Goal: Task Accomplishment & Management: Complete application form

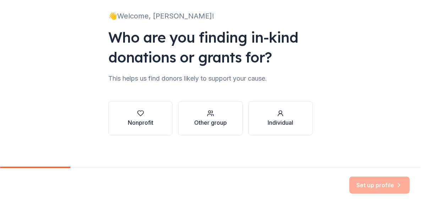
scroll to position [49, 0]
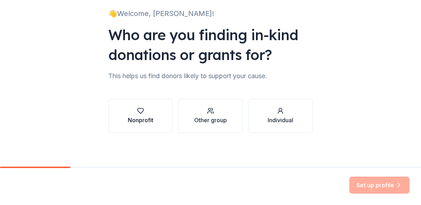
click at [148, 112] on div "button" at bounding box center [141, 110] width 26 height 7
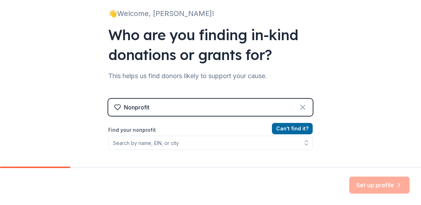
click at [300, 105] on icon at bounding box center [302, 107] width 9 height 9
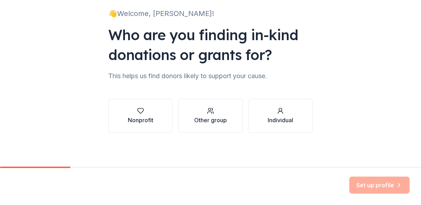
click at [300, 105] on button "Individual" at bounding box center [280, 116] width 64 height 34
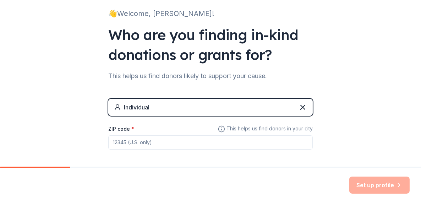
click at [112, 142] on input "ZIP code *" at bounding box center [210, 142] width 204 height 14
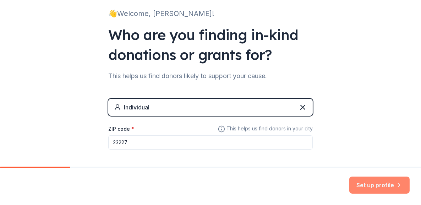
type input "23227"
click at [377, 184] on button "Set up profile" at bounding box center [379, 184] width 60 height 17
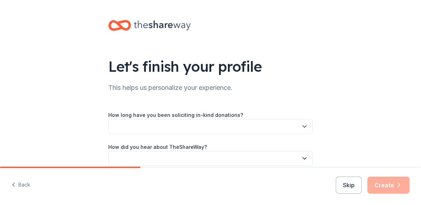
click at [301, 123] on icon "button" at bounding box center [304, 126] width 7 height 7
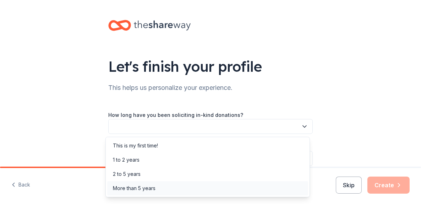
click at [139, 188] on div "More than 5 years" at bounding box center [134, 188] width 43 height 9
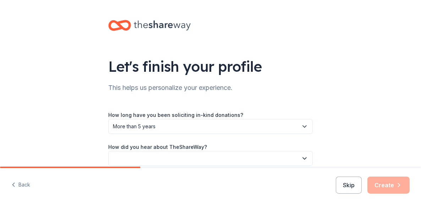
click at [302, 157] on icon "button" at bounding box center [304, 158] width 7 height 7
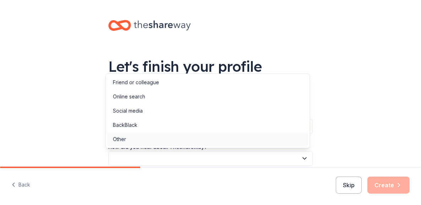
click at [119, 138] on div "Other" at bounding box center [119, 139] width 13 height 9
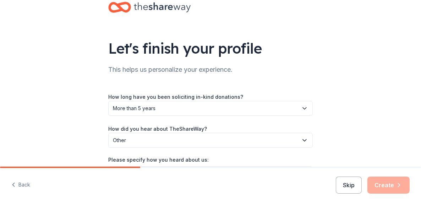
scroll to position [66, 0]
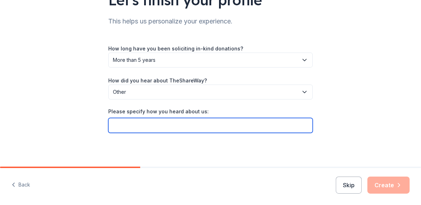
click at [150, 126] on input "Please specify how you heard about us:" at bounding box center [210, 125] width 204 height 15
type input "On line"
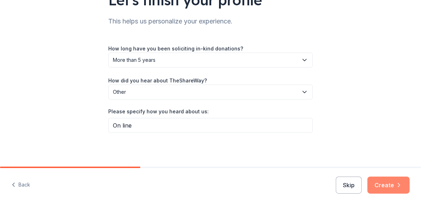
click at [385, 181] on button "Create" at bounding box center [388, 184] width 42 height 17
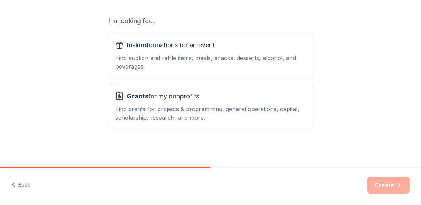
scroll to position [120, 0]
click at [159, 44] on span "In-kind donations for an event" at bounding box center [171, 44] width 88 height 11
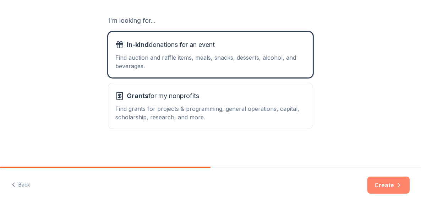
click at [388, 181] on button "Create" at bounding box center [388, 184] width 42 height 17
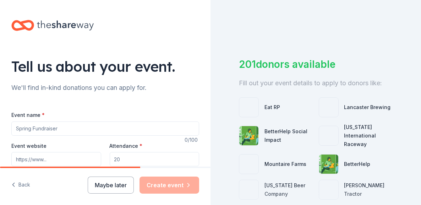
scroll to position [35, 0]
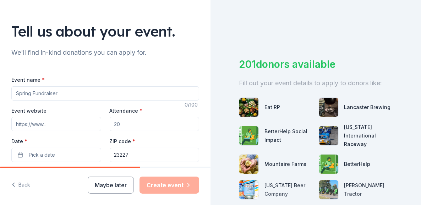
click at [70, 92] on input "Event name *" at bounding box center [105, 93] width 188 height 14
type input "F"
type input "Truck or Treat"
click at [130, 125] on input "Attendance *" at bounding box center [155, 124] width 90 height 14
type input "300"
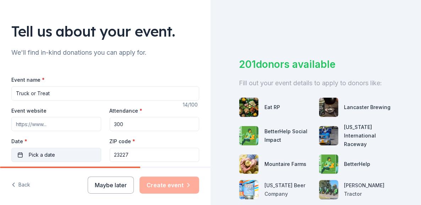
click at [83, 155] on button "Pick a date" at bounding box center [56, 155] width 90 height 14
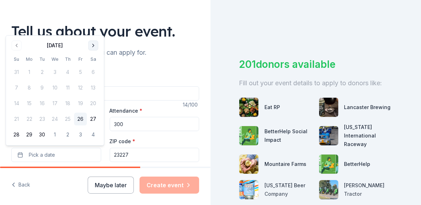
click at [93, 42] on button "Go to next month" at bounding box center [93, 45] width 10 height 10
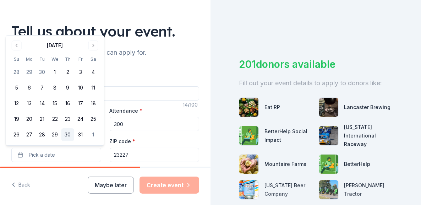
click at [66, 132] on button "30" at bounding box center [67, 134] width 13 height 13
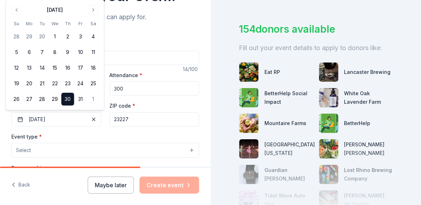
click at [184, 147] on button "Select" at bounding box center [105, 150] width 188 height 15
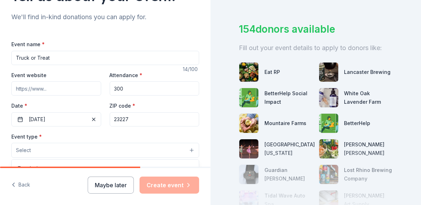
click at [184, 147] on button "Select" at bounding box center [105, 150] width 188 height 15
click at [47, 148] on button "Select" at bounding box center [105, 150] width 188 height 15
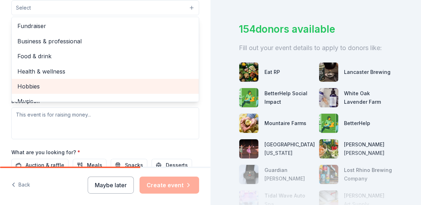
scroll to position [71, 0]
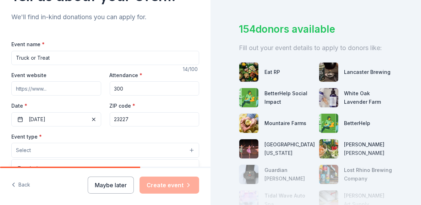
click at [30, 147] on span "Select" at bounding box center [23, 150] width 15 height 9
click at [25, 148] on span "Select" at bounding box center [23, 150] width 15 height 9
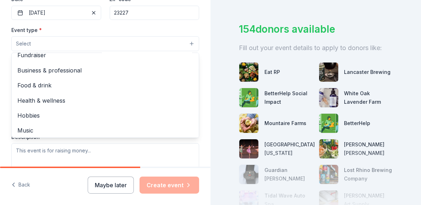
scroll to position [0, 0]
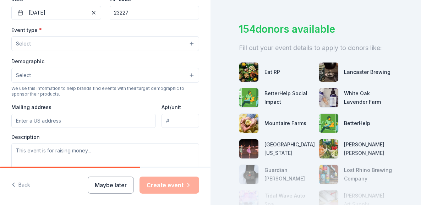
click at [22, 41] on span "Select" at bounding box center [23, 43] width 15 height 9
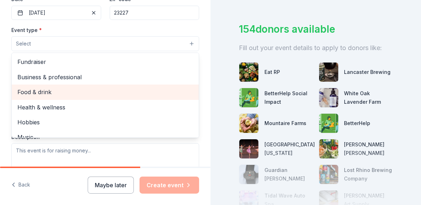
click at [49, 88] on span "Food & drink" at bounding box center [105, 91] width 176 height 9
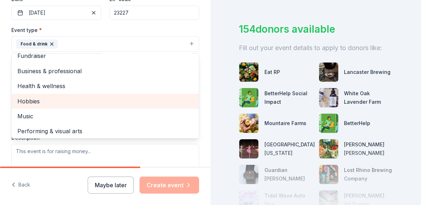
scroll to position [9, 0]
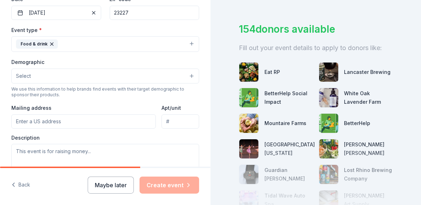
click at [184, 47] on button "Food & drink" at bounding box center [105, 44] width 188 height 16
click at [186, 73] on button "Select" at bounding box center [105, 75] width 188 height 15
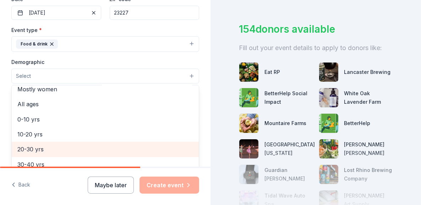
scroll to position [0, 0]
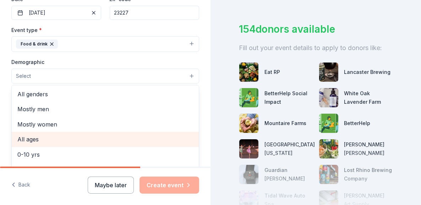
click at [18, 135] on span "All ages" at bounding box center [105, 139] width 176 height 9
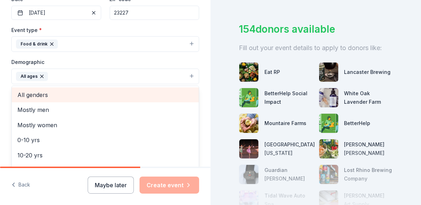
click at [38, 91] on span "All genders" at bounding box center [105, 94] width 176 height 9
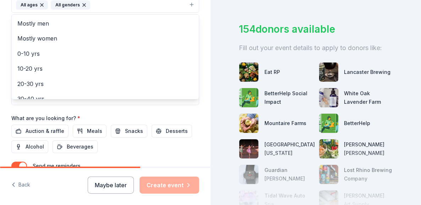
scroll to position [306, 0]
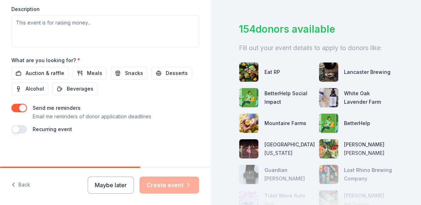
scroll to position [169, 0]
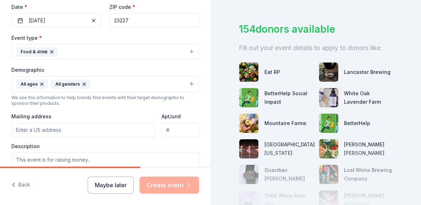
click at [39, 131] on input "Mailing address" at bounding box center [83, 130] width 144 height 14
type input "[STREET_ADDRESS][PERSON_NAME]"
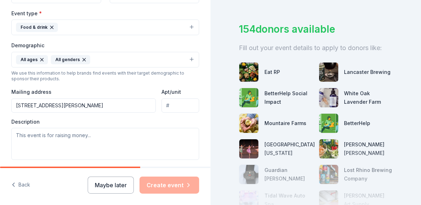
scroll to position [205, 0]
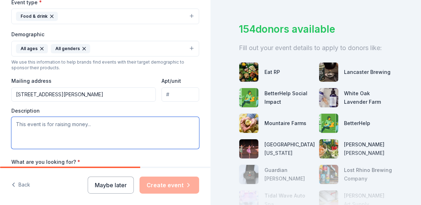
click at [17, 121] on textarea at bounding box center [105, 133] width 188 height 32
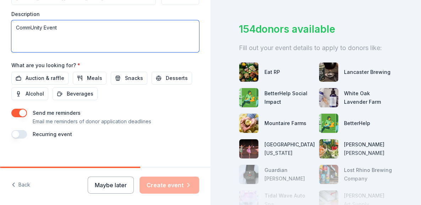
scroll to position [302, 0]
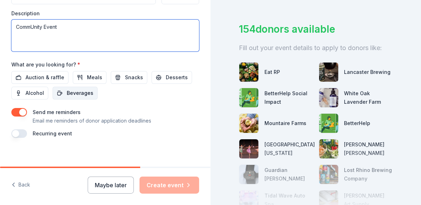
type textarea "CommUnity Event"
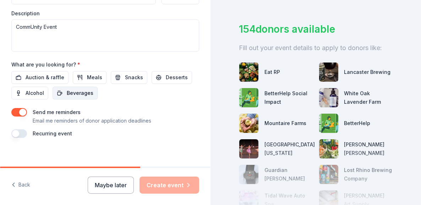
click at [84, 94] on span "Beverages" at bounding box center [80, 93] width 27 height 9
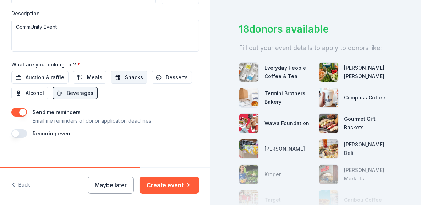
click at [120, 73] on button "Snacks" at bounding box center [129, 77] width 37 height 13
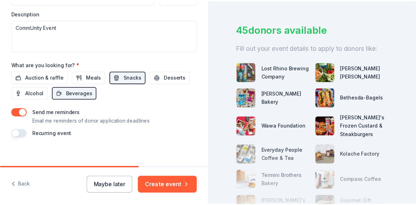
scroll to position [306, 0]
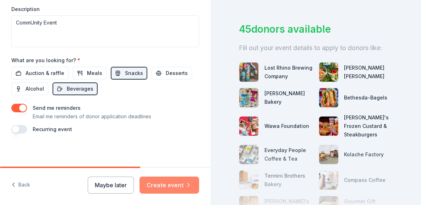
click at [165, 184] on button "Create event" at bounding box center [169, 184] width 60 height 17
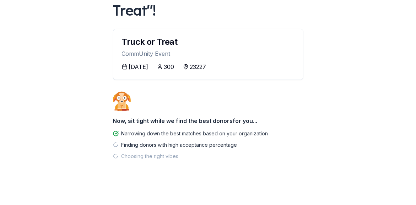
scroll to position [67, 0]
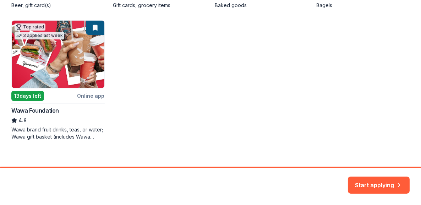
scroll to position [256, 0]
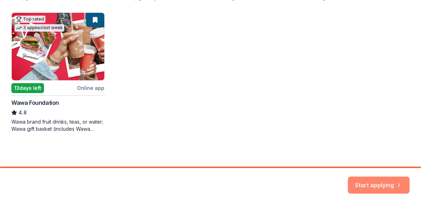
click at [367, 179] on button "Start applying" at bounding box center [379, 180] width 62 height 17
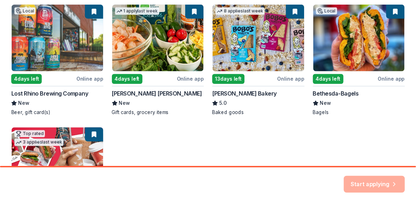
scroll to position [150, 0]
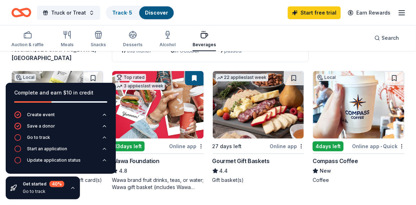
scroll to position [71, 0]
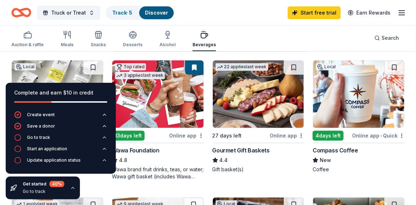
click at [248, 22] on div "Truck or Treat Track · 5 Discover Start free trial Earn Rewards" at bounding box center [208, 12] width 416 height 25
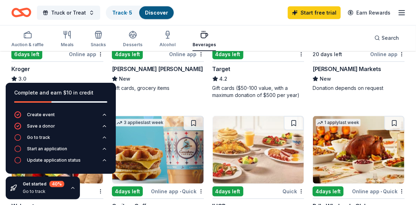
scroll to position [497, 0]
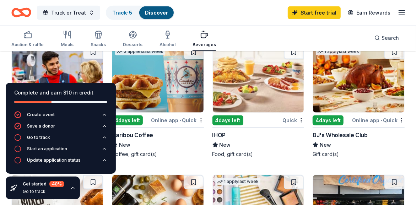
click at [336, 117] on div "4 days left" at bounding box center [327, 120] width 31 height 10
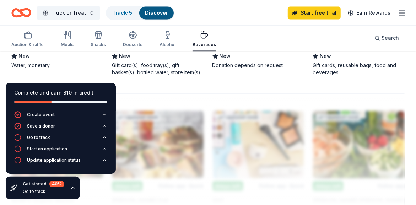
scroll to position [745, 0]
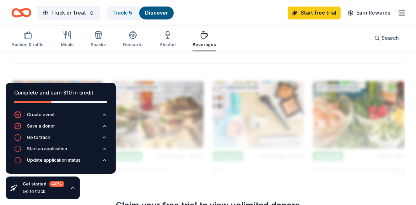
click at [7, 194] on div "Get started 40 % Go to track" at bounding box center [43, 187] width 74 height 23
click at [35, 68] on div at bounding box center [207, 120] width 393 height 114
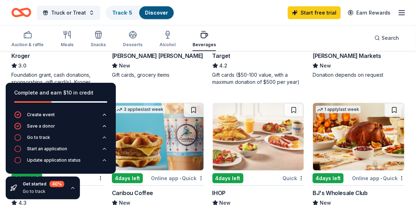
scroll to position [426, 0]
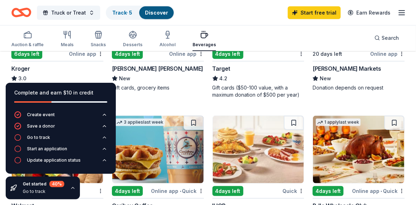
click at [66, 74] on div "3.0" at bounding box center [57, 78] width 92 height 9
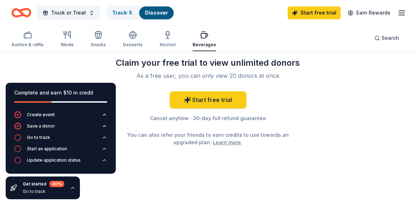
scroll to position [852, 0]
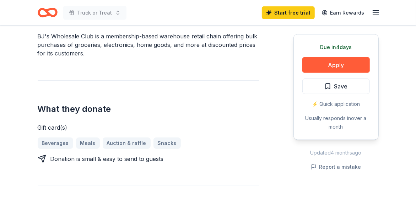
scroll to position [248, 0]
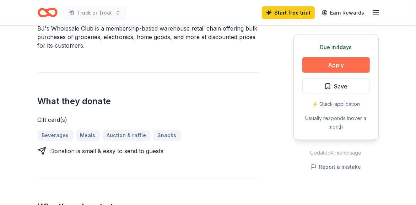
click at [336, 65] on button "Apply" at bounding box center [335, 65] width 67 height 16
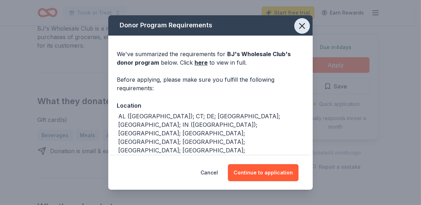
click at [297, 23] on icon "button" at bounding box center [302, 26] width 10 height 10
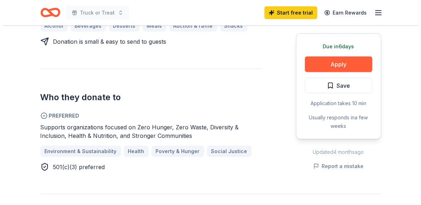
scroll to position [355, 0]
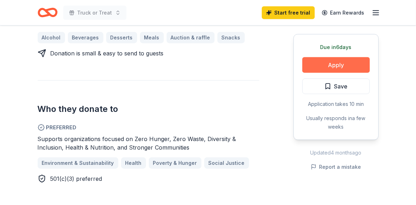
click at [329, 60] on button "Apply" at bounding box center [335, 65] width 67 height 16
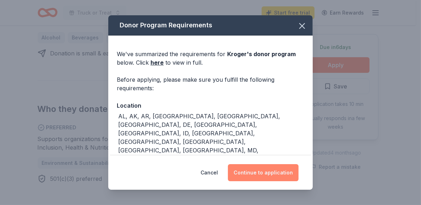
click at [262, 169] on button "Continue to application" at bounding box center [263, 172] width 71 height 17
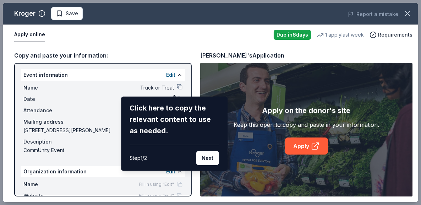
click at [228, 147] on div "Kroger Save Report a mistake Apply online Due in 6 days 1 apply last week Requi…" at bounding box center [210, 102] width 415 height 199
click at [193, 77] on div "Kroger Save Report a mistake Apply online Due in 6 days 1 apply last week Requi…" at bounding box center [210, 102] width 415 height 199
click at [207, 156] on button "Next" at bounding box center [207, 158] width 23 height 14
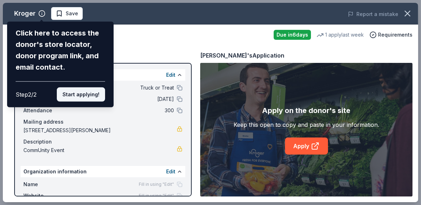
click at [71, 93] on button "Start applying!" at bounding box center [81, 94] width 48 height 14
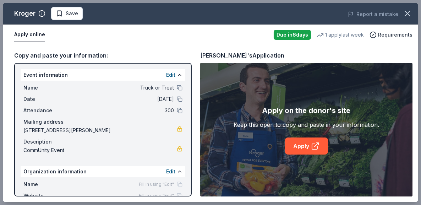
drag, startPoint x: 187, startPoint y: 103, endPoint x: 186, endPoint y: 178, distance: 74.5
click at [186, 178] on div "Kroger Save Report a mistake Apply online Due in 6 days 1 apply last week Requi…" at bounding box center [210, 102] width 415 height 199
click at [312, 147] on div "Kroger Save Report a mistake Apply online Due in 6 days 1 apply last week Requi…" at bounding box center [210, 102] width 415 height 199
click at [90, 101] on span "10/30/25" at bounding box center [122, 99] width 103 height 9
click at [301, 143] on link "Apply" at bounding box center [306, 145] width 43 height 17
